Goal: Contribute content: Add original content to the website for others to see

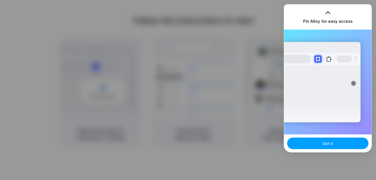
click at [338, 146] on button "Got it" at bounding box center [327, 142] width 81 height 11
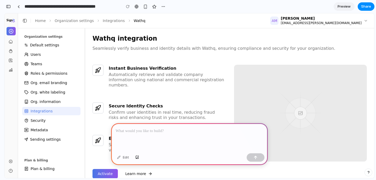
click at [188, 136] on div at bounding box center [189, 137] width 157 height 28
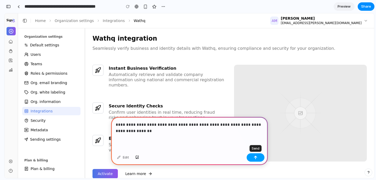
click at [255, 155] on div "button" at bounding box center [256, 157] width 4 height 4
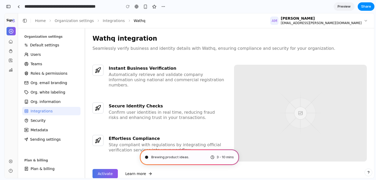
type input "**********"
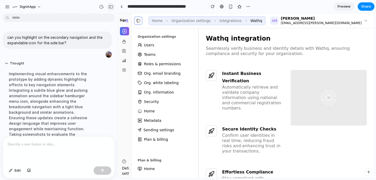
click at [113, 7] on div "button" at bounding box center [110, 7] width 5 height 4
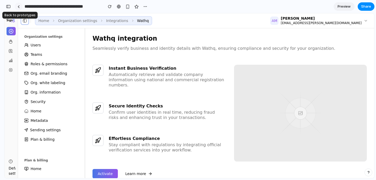
click at [19, 7] on div at bounding box center [19, 6] width 2 height 3
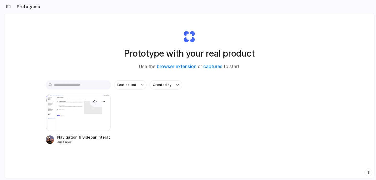
click at [75, 101] on div at bounding box center [78, 112] width 65 height 37
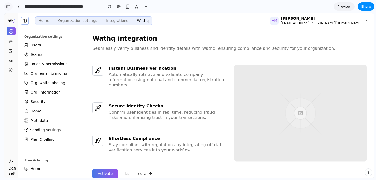
click at [9, 6] on div "button" at bounding box center [8, 7] width 5 height 4
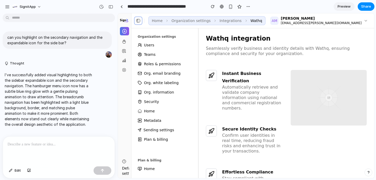
click at [157, 56] on link "Teams" at bounding box center [165, 54] width 58 height 8
click at [119, 5] on link at bounding box center [122, 7] width 8 height 8
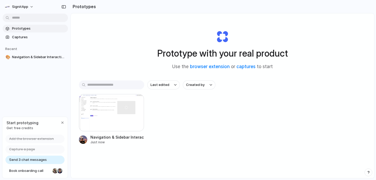
click at [28, 160] on span "Send 3 chat messages" at bounding box center [28, 159] width 38 height 5
